Goal: Navigation & Orientation: Go to known website

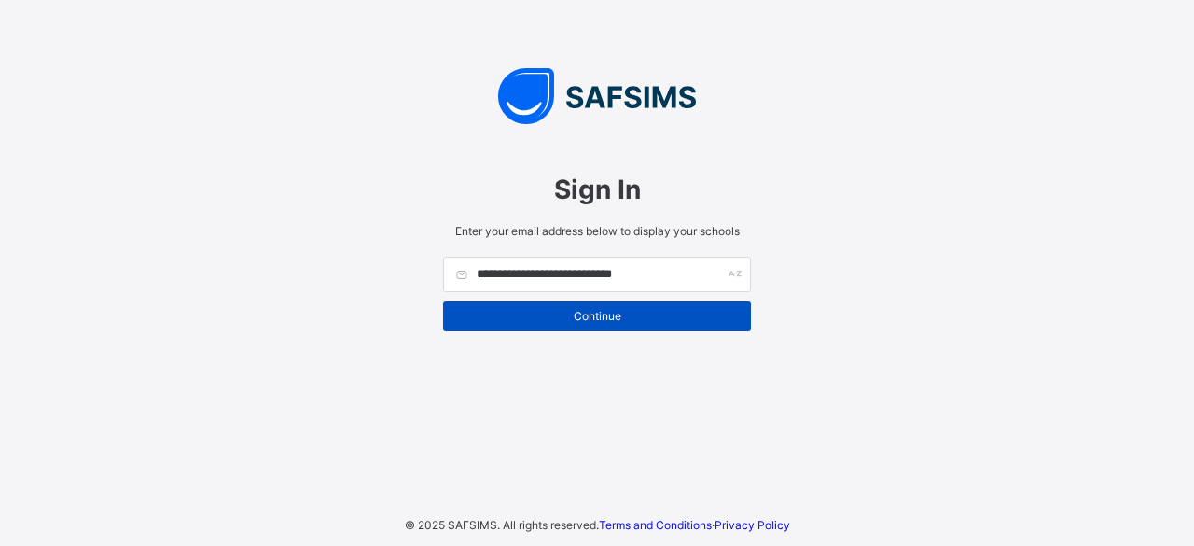
type input "**********"
click at [554, 326] on div "Continue" at bounding box center [597, 316] width 308 height 30
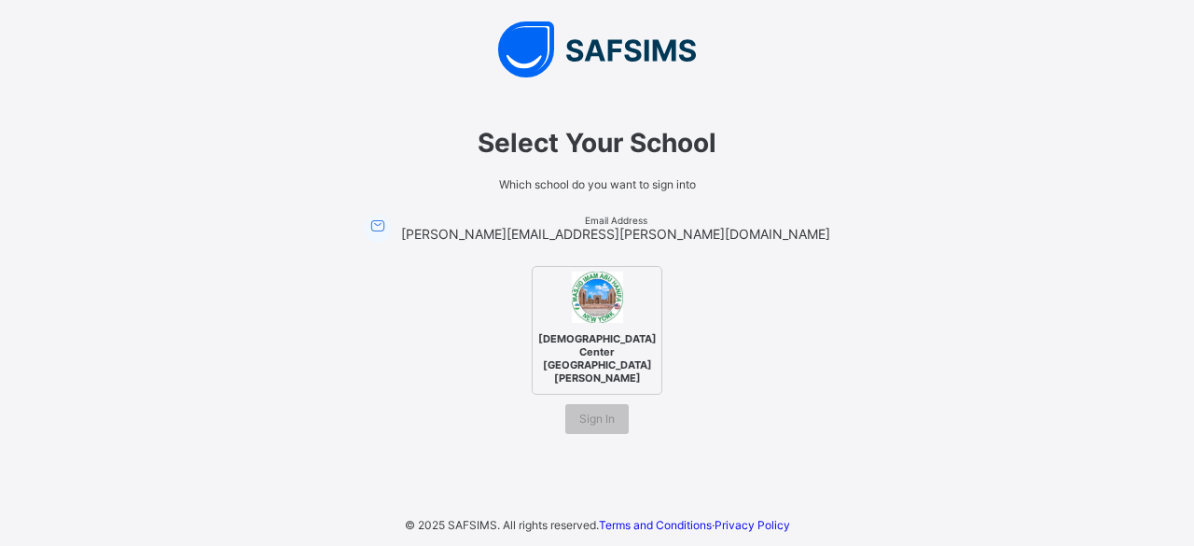
click at [606, 318] on img at bounding box center [597, 297] width 51 height 51
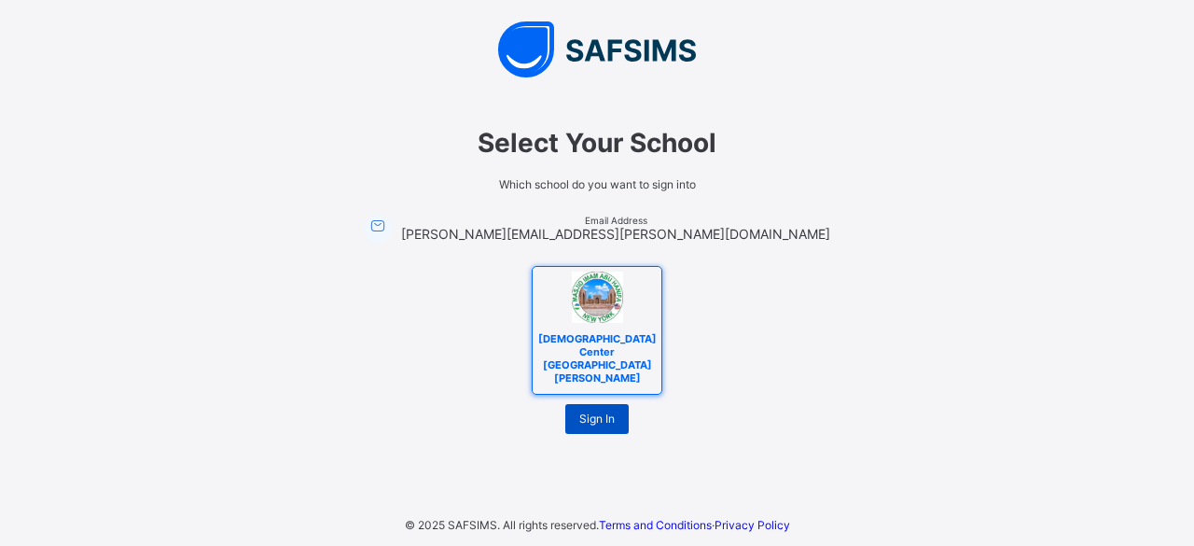
click at [597, 411] on span "Sign In" at bounding box center [596, 418] width 35 height 14
